Goal: Download file/media

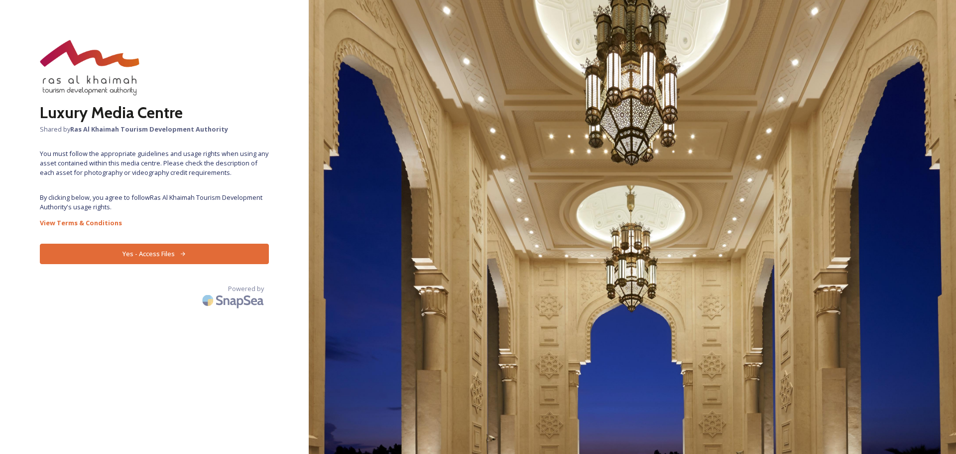
click at [150, 256] on button "Yes - Access Files" at bounding box center [154, 254] width 229 height 20
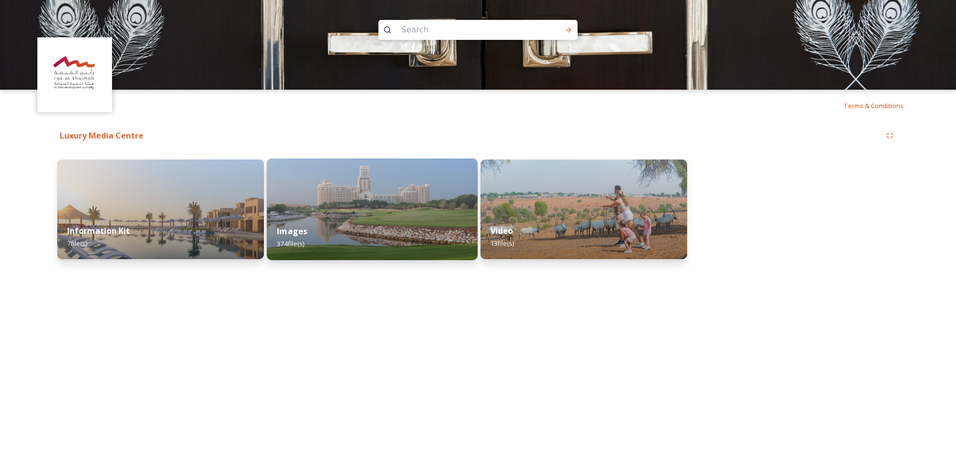
click at [395, 223] on div "Images 374 file(s)" at bounding box center [372, 237] width 211 height 45
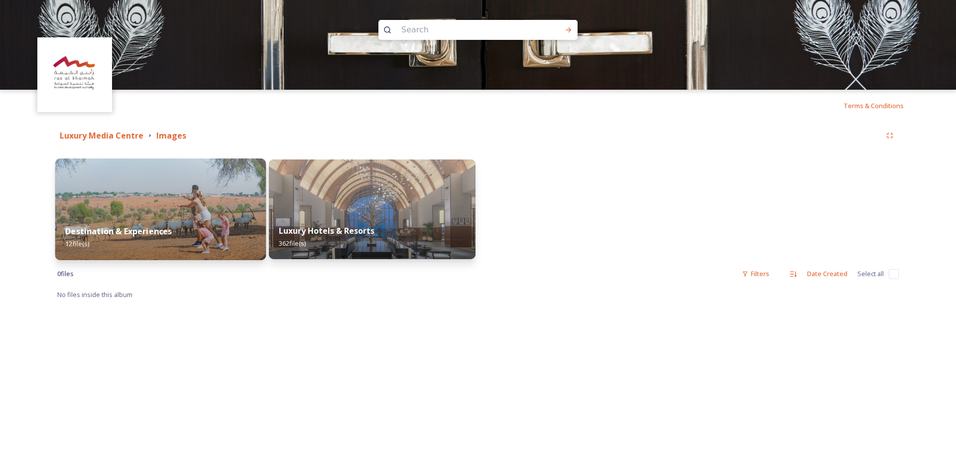
click at [193, 203] on img at bounding box center [160, 209] width 211 height 102
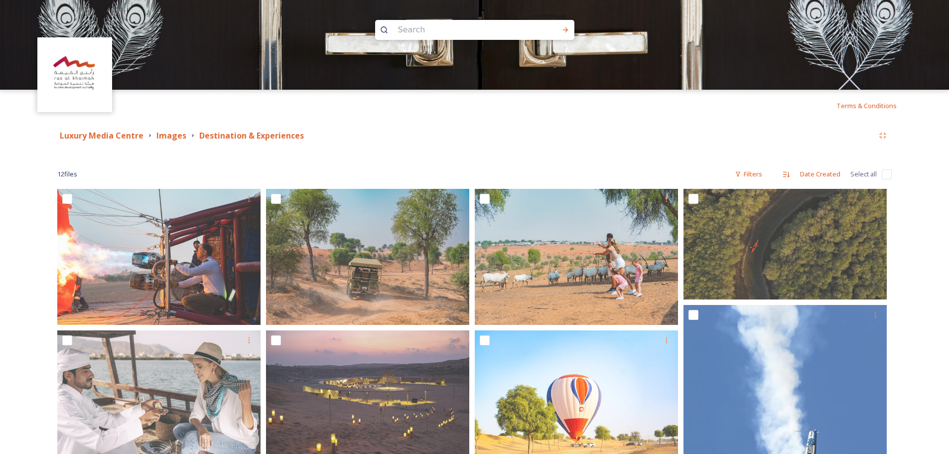
click at [886, 173] on input "checkbox" at bounding box center [887, 174] width 10 height 10
checkbox input "true"
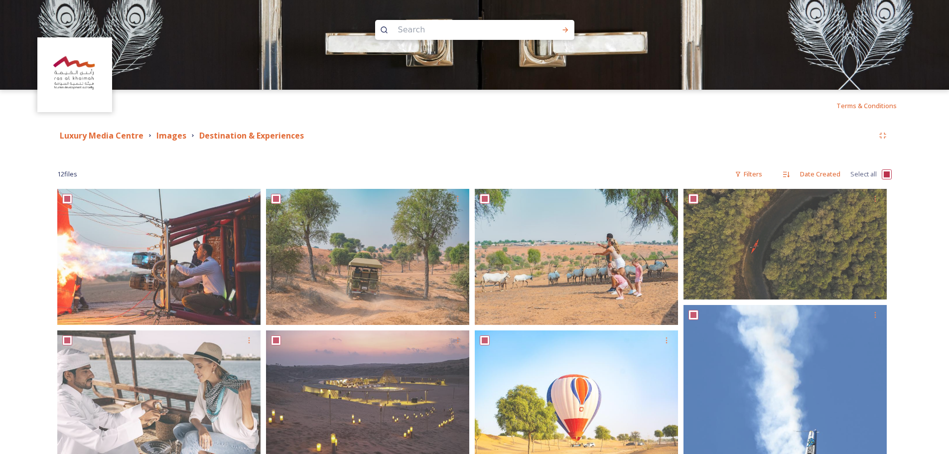
checkbox input "true"
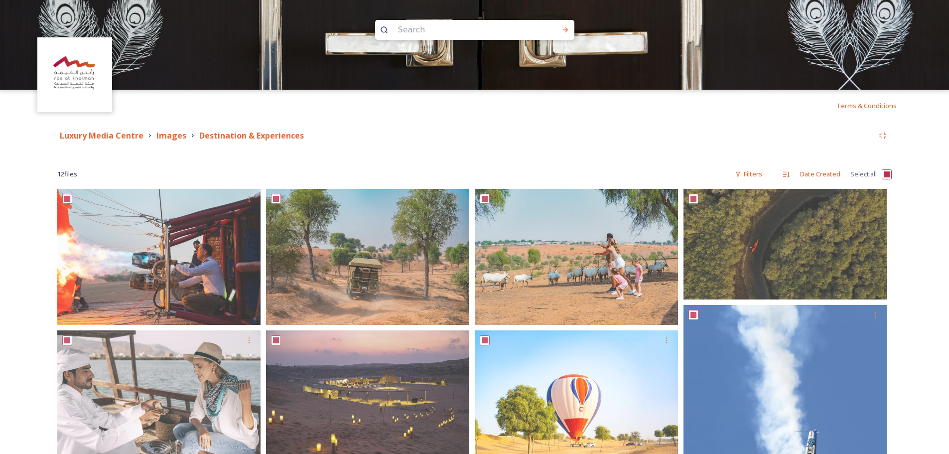
checkbox input "true"
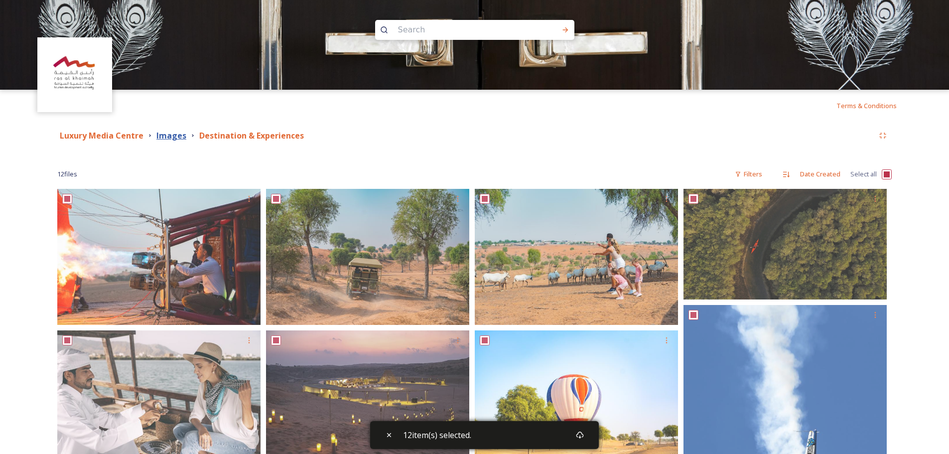
click at [166, 138] on strong "Images" at bounding box center [171, 135] width 30 height 11
